Goal: Task Accomplishment & Management: Complete application form

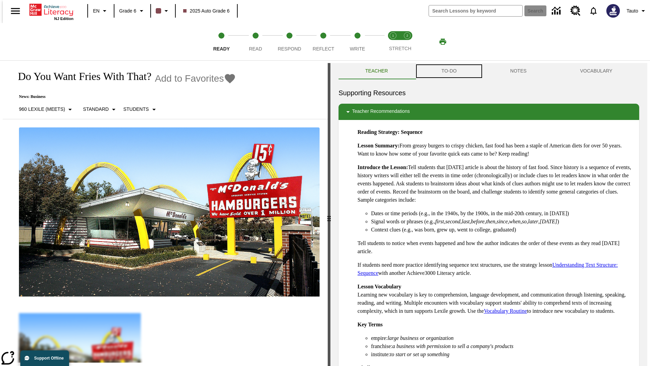
click at [449, 71] on button "TO-DO" at bounding box center [449, 71] width 69 height 16
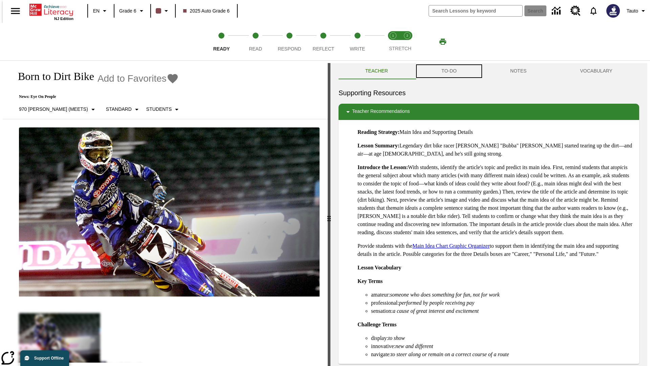
click at [449, 71] on button "TO-DO" at bounding box center [449, 71] width 69 height 16
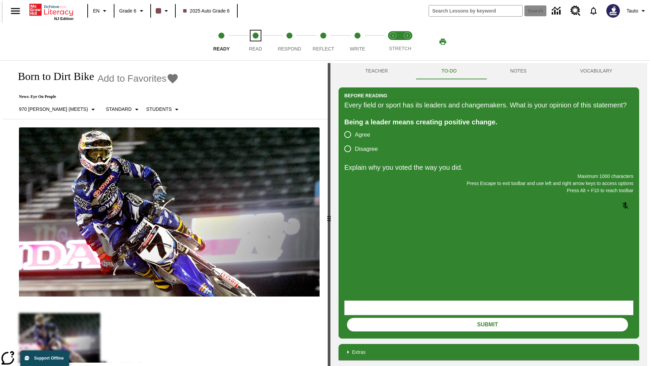
click at [255, 42] on span "Read" at bounding box center [255, 46] width 13 height 12
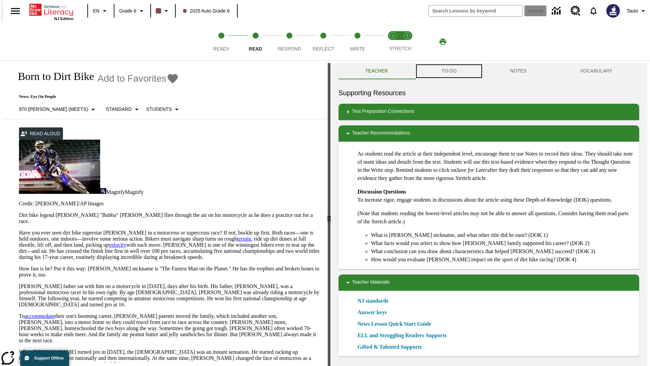
scroll to position [0, 0]
click at [449, 71] on button "TO-DO" at bounding box center [449, 71] width 69 height 16
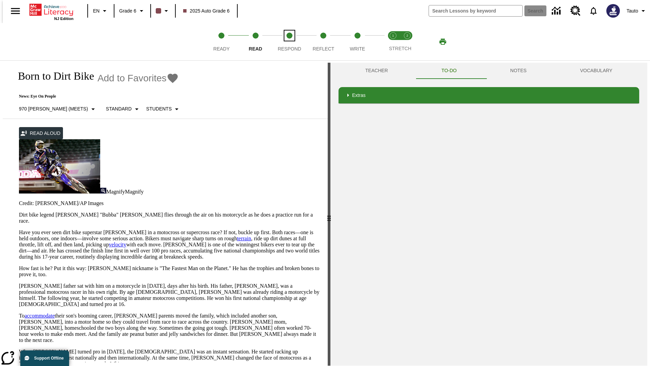
click at [290, 42] on span "Respond" at bounding box center [289, 46] width 23 height 12
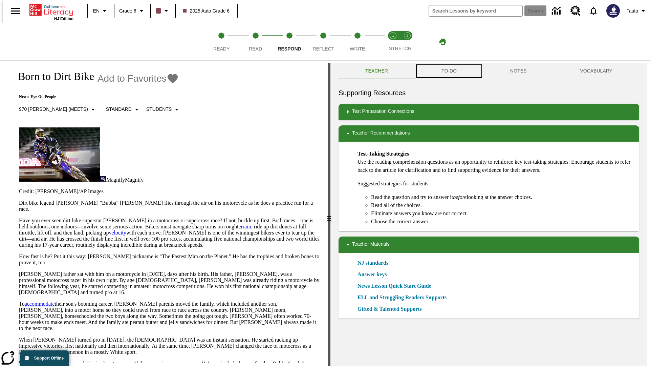
scroll to position [0, 0]
click at [449, 71] on button "TO-DO" at bounding box center [449, 71] width 69 height 16
